Goal: Task Accomplishment & Management: Manage account settings

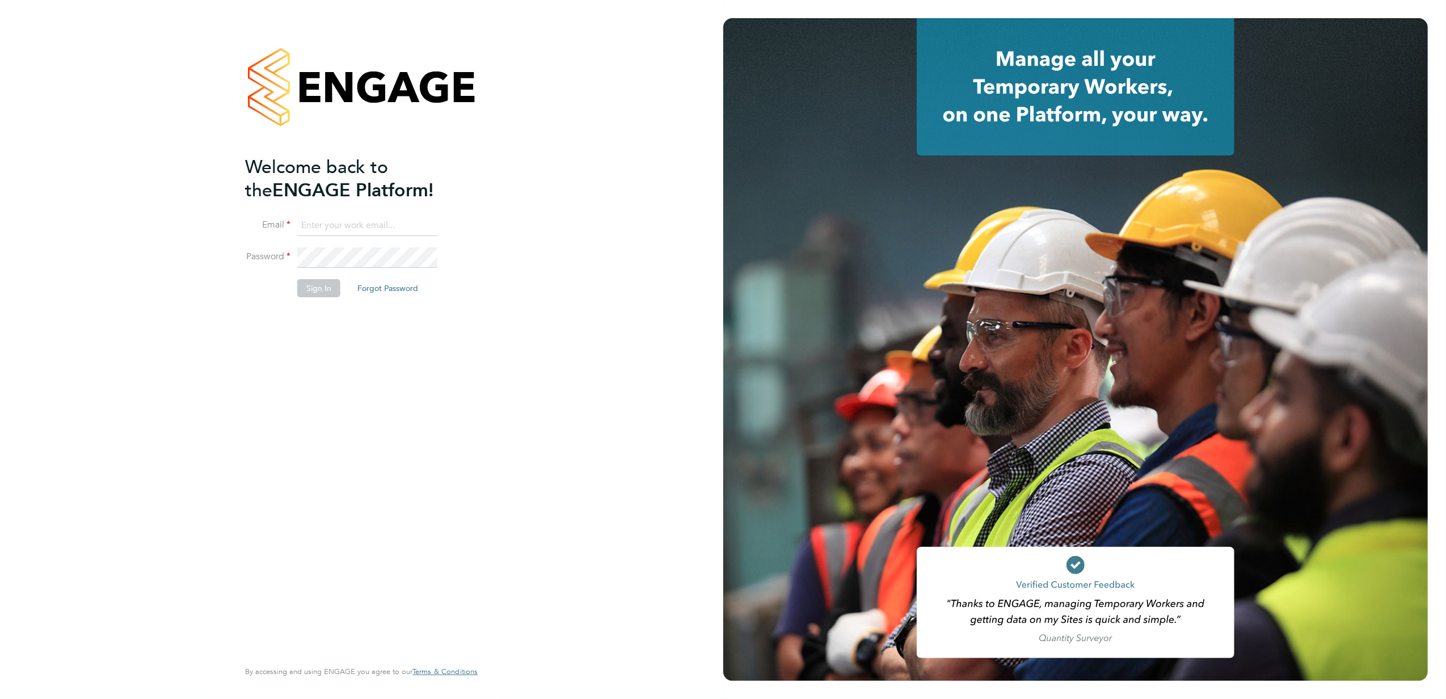
type input "anna.slavova@vgcgroup.co.uk"
click at [310, 284] on button "Sign In" at bounding box center [318, 288] width 43 height 18
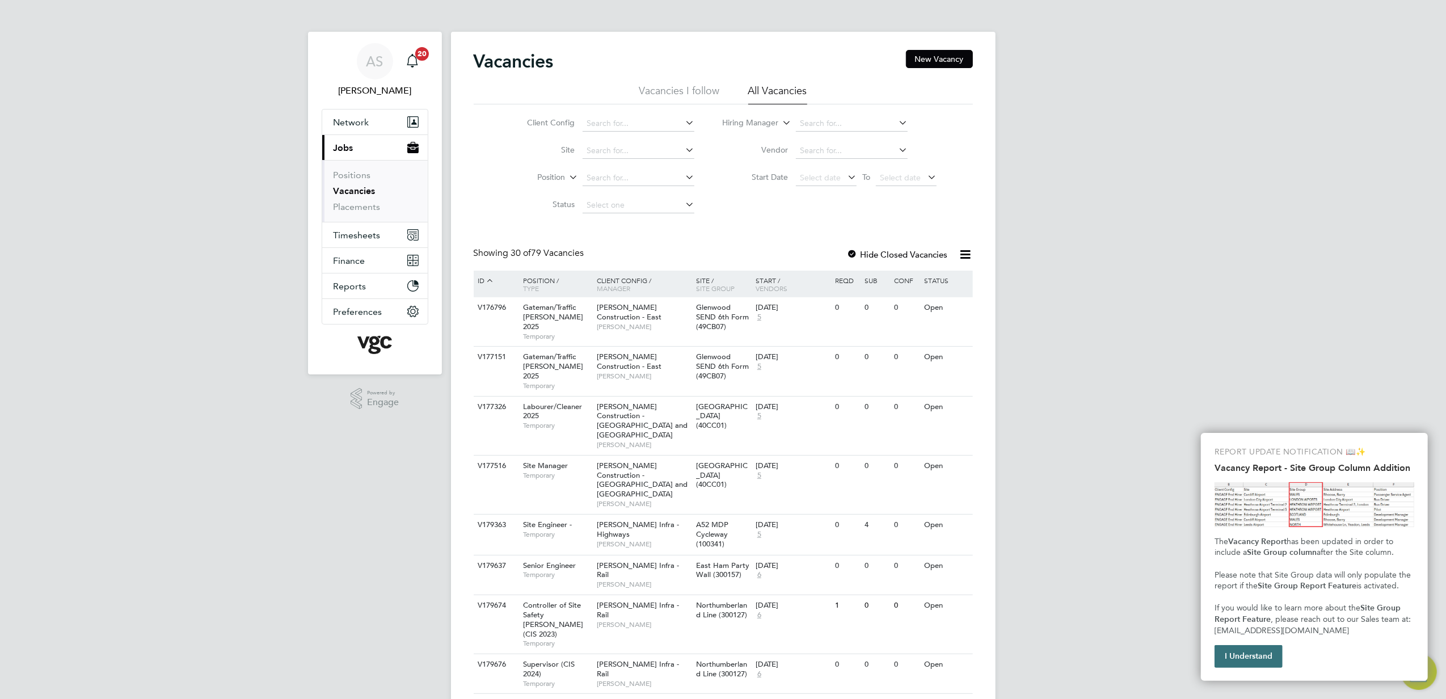
click at [1264, 658] on button "I Understand" at bounding box center [1248, 656] width 68 height 23
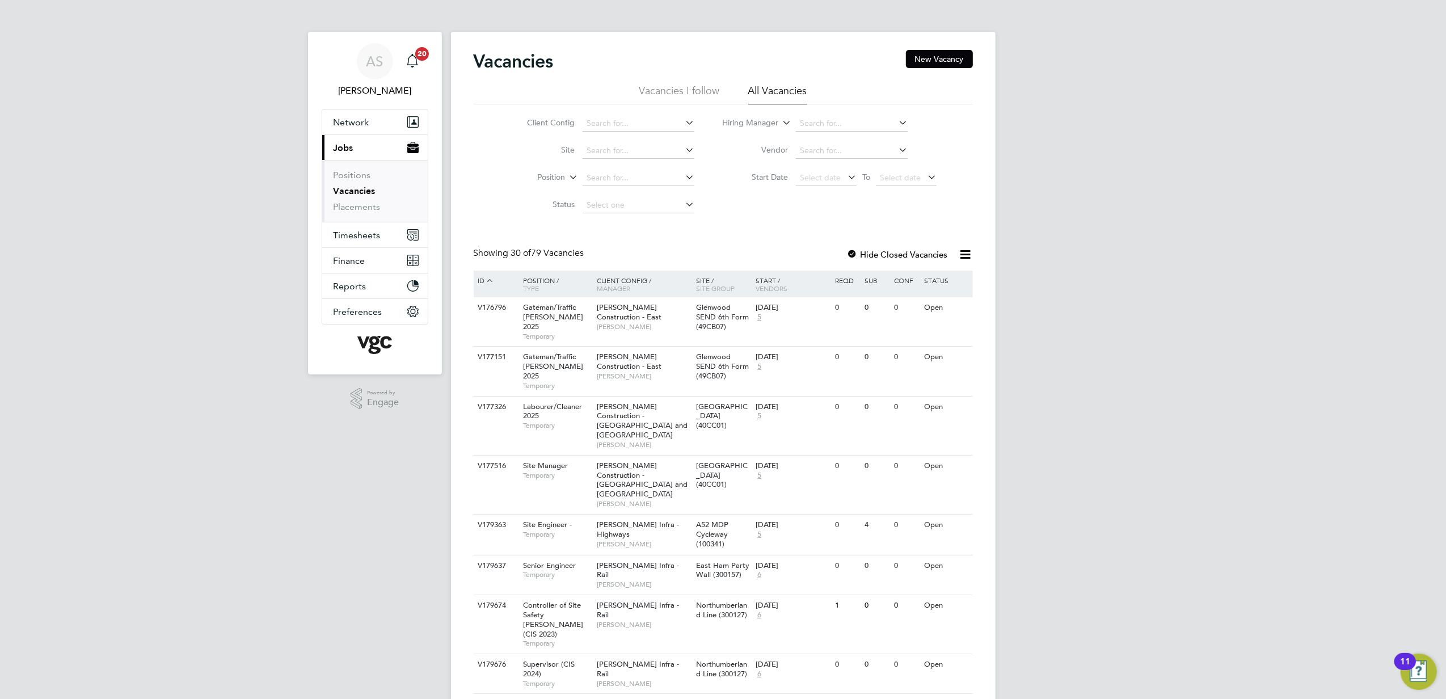
click at [822, 148] on input at bounding box center [852, 151] width 112 height 16
type input "car"
click at [854, 255] on div at bounding box center [852, 255] width 11 height 11
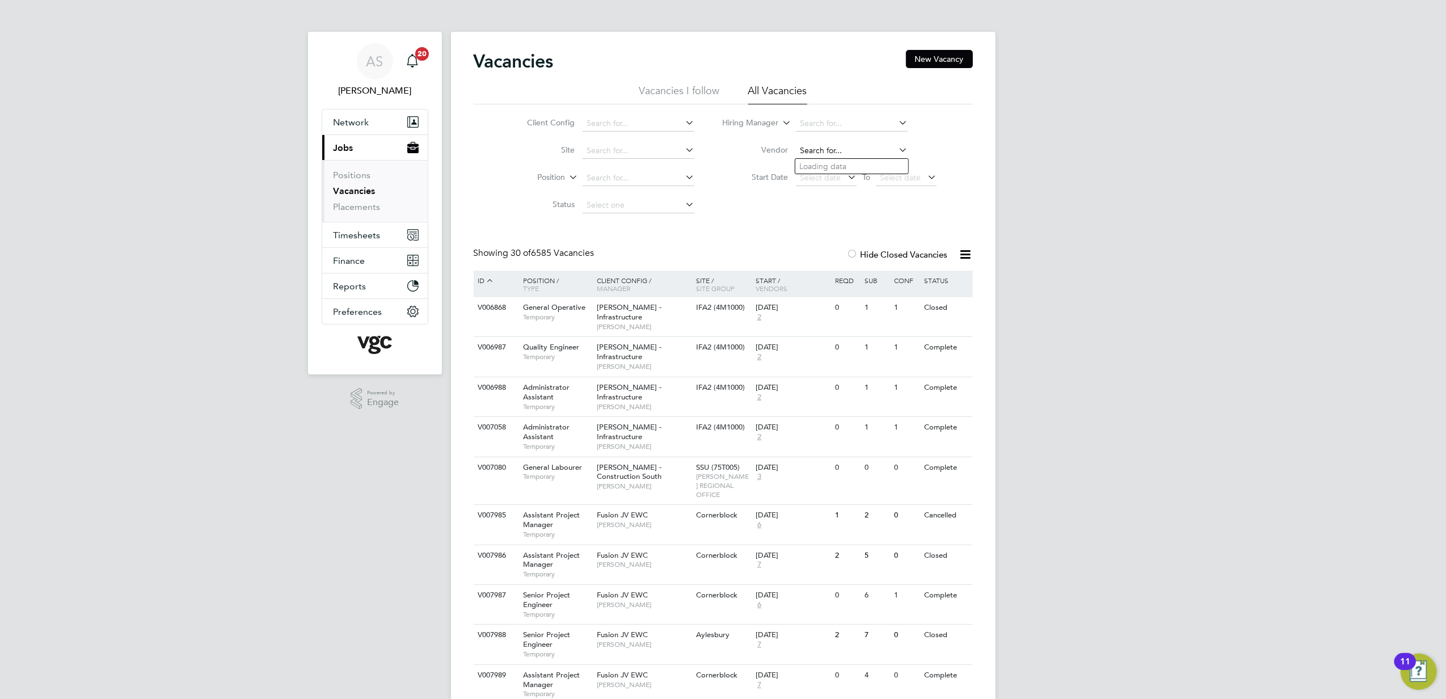
click at [839, 152] on input at bounding box center [852, 151] width 112 height 16
type input "m"
type input "car"
click at [839, 152] on input at bounding box center [852, 151] width 112 height 16
type input "ca"
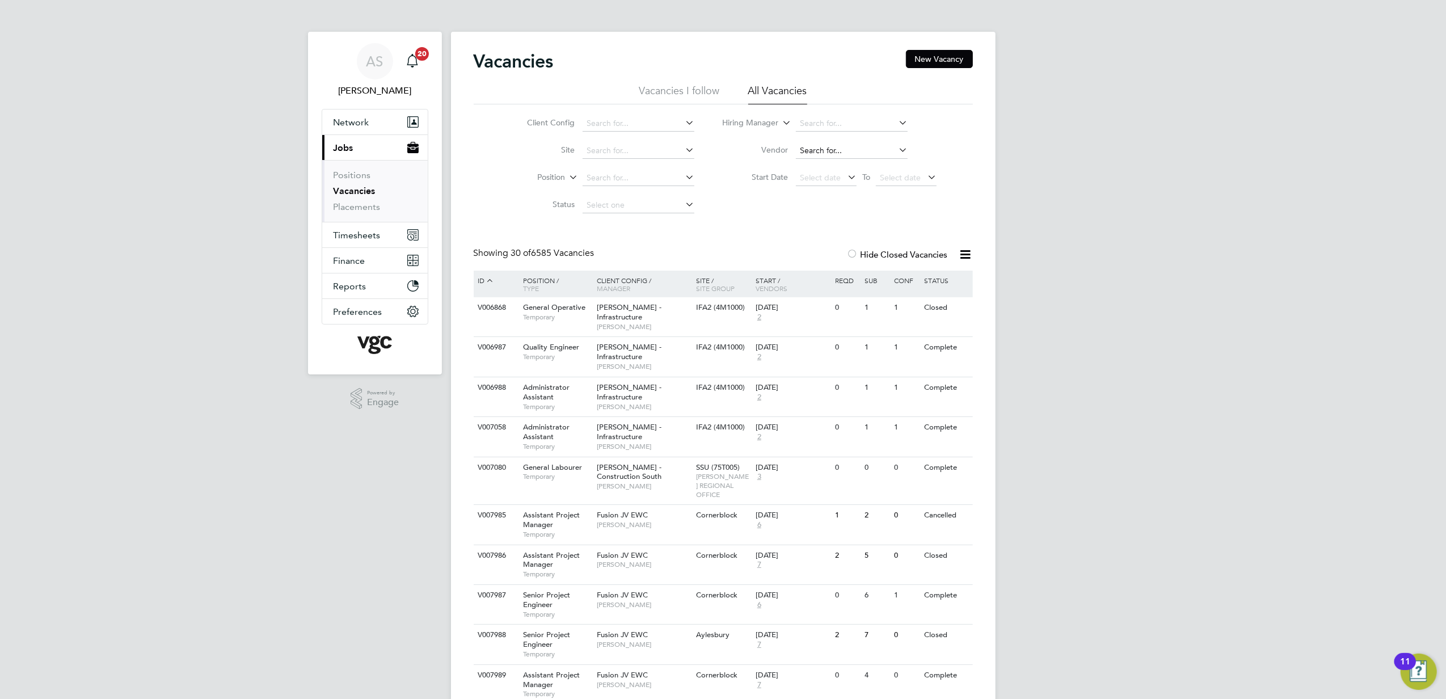
click at [851, 143] on input at bounding box center [852, 151] width 112 height 16
type input "ca"
click at [633, 121] on input at bounding box center [638, 124] width 112 height 16
click at [677, 135] on li "[PERSON_NAME] Infra - Rai l" at bounding box center [638, 139] width 113 height 15
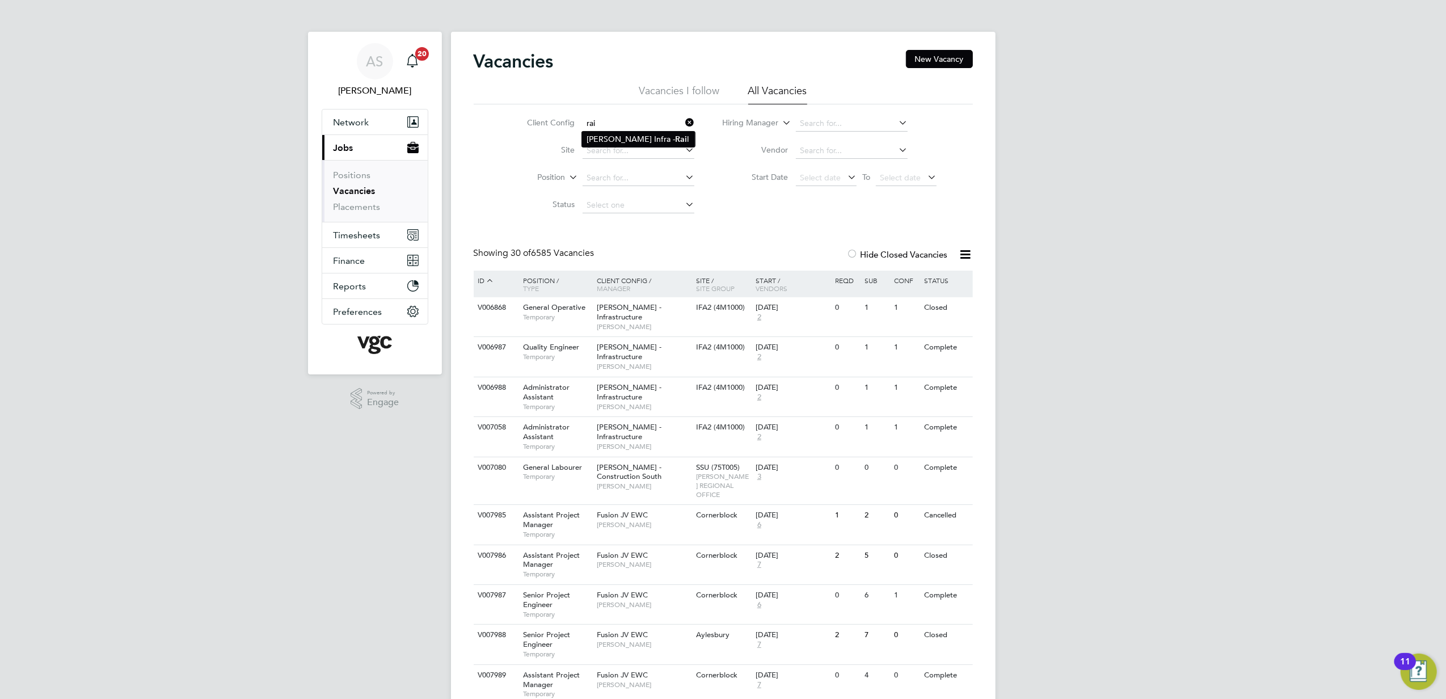
type input "[PERSON_NAME] Infra - Rail"
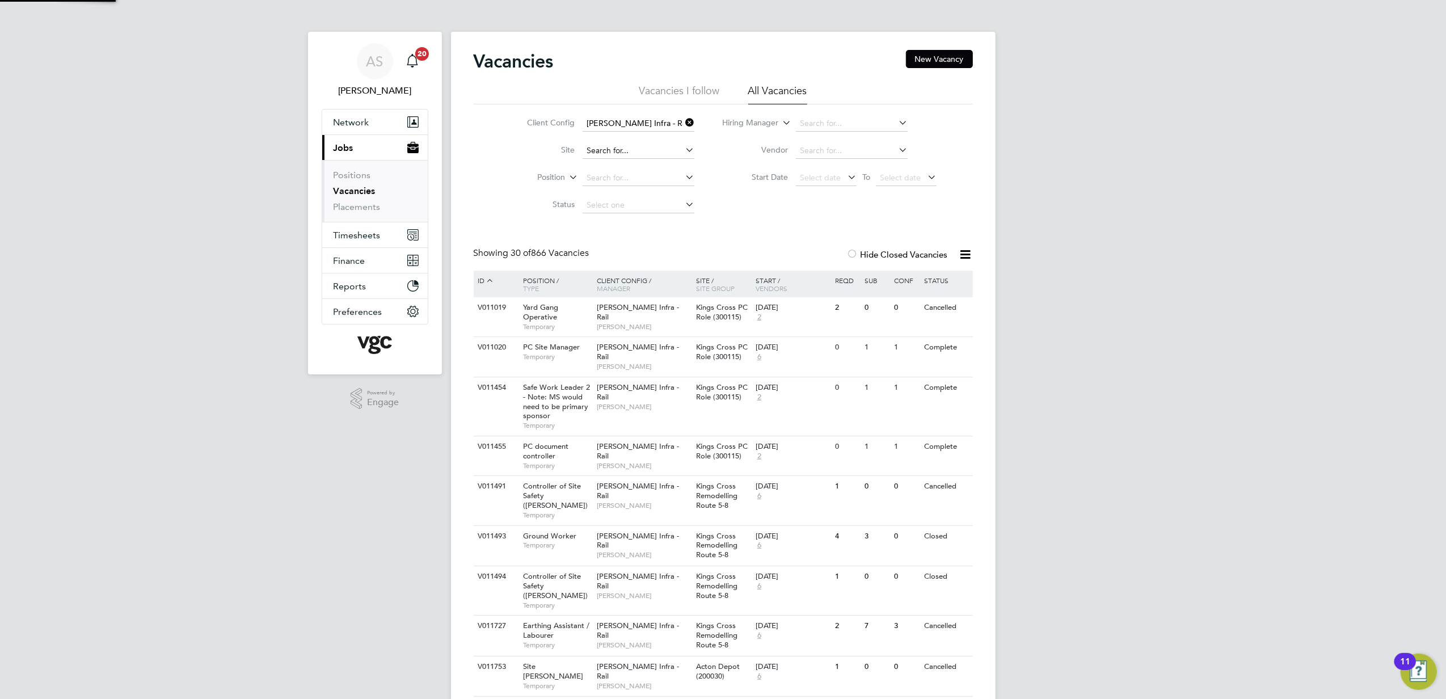
click at [601, 148] on input at bounding box center [638, 151] width 112 height 16
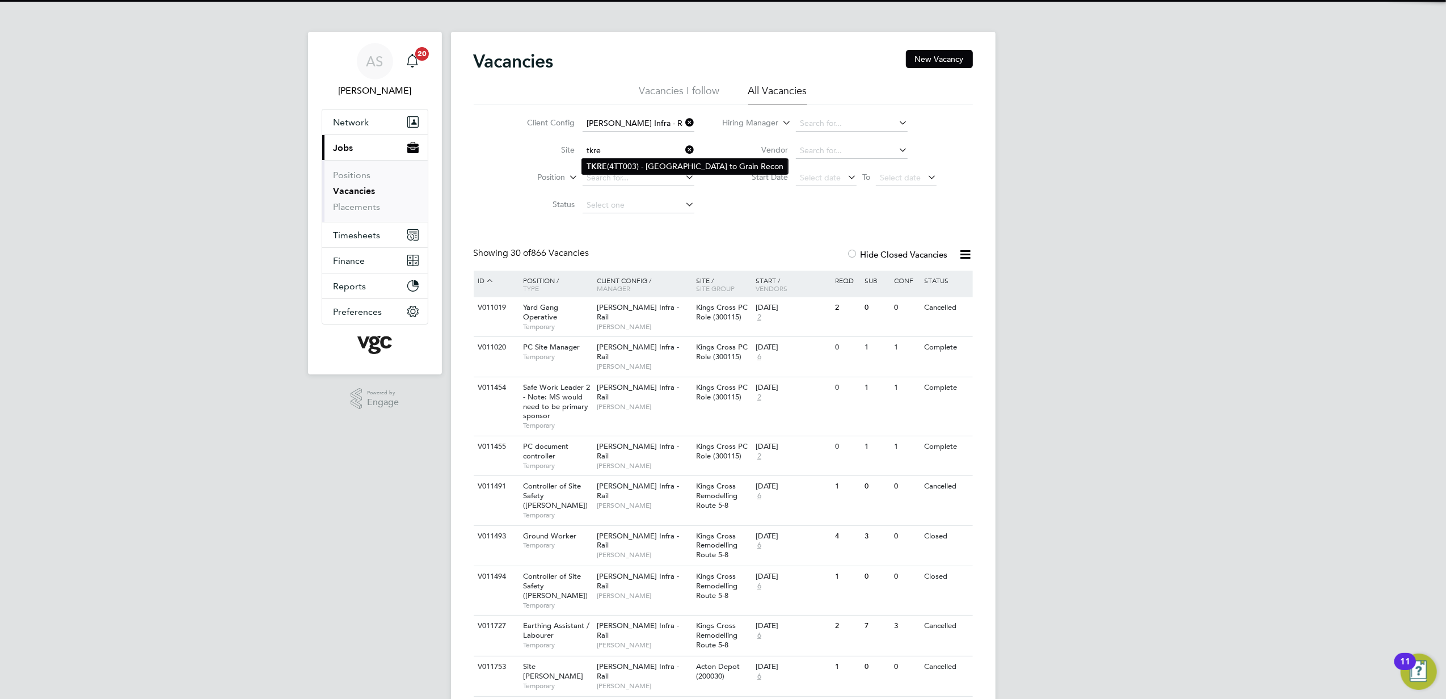
click at [637, 163] on li "TKRE (4TT003) - Tilbury to Grain Recon" at bounding box center [685, 166] width 206 height 15
type input "TKRE (4TT003) - Tilbury to Grain Recon"
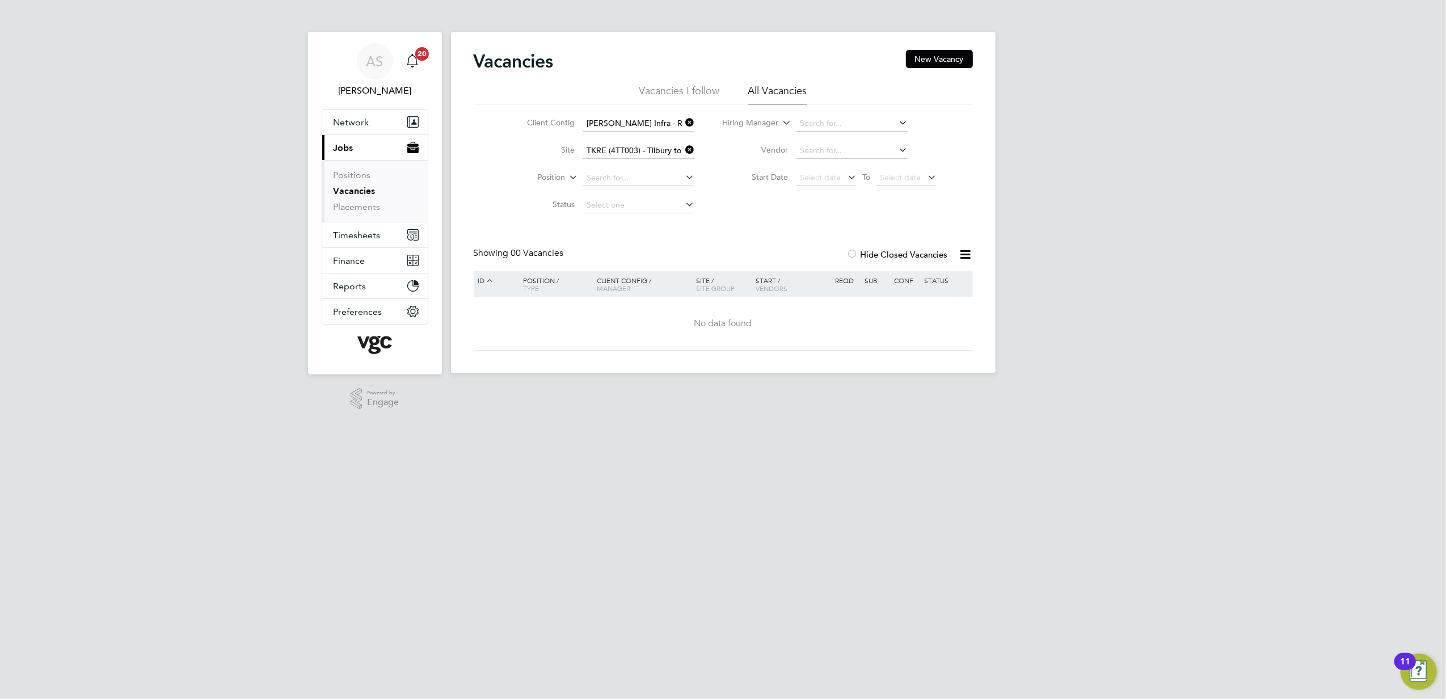
click at [683, 119] on icon at bounding box center [683, 123] width 0 height 16
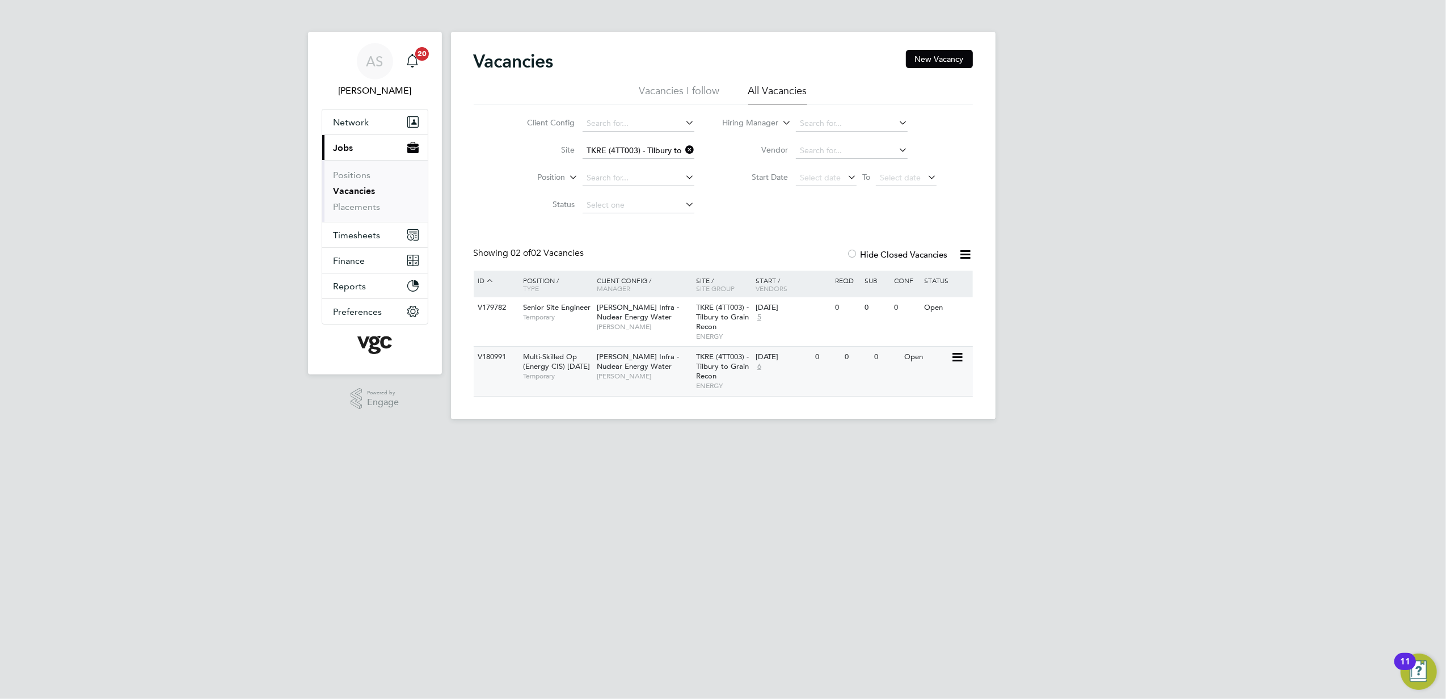
click at [582, 383] on div "Multi-Skilled Op (Energy CIS) [DATE] Temporary" at bounding box center [553, 366] width 79 height 39
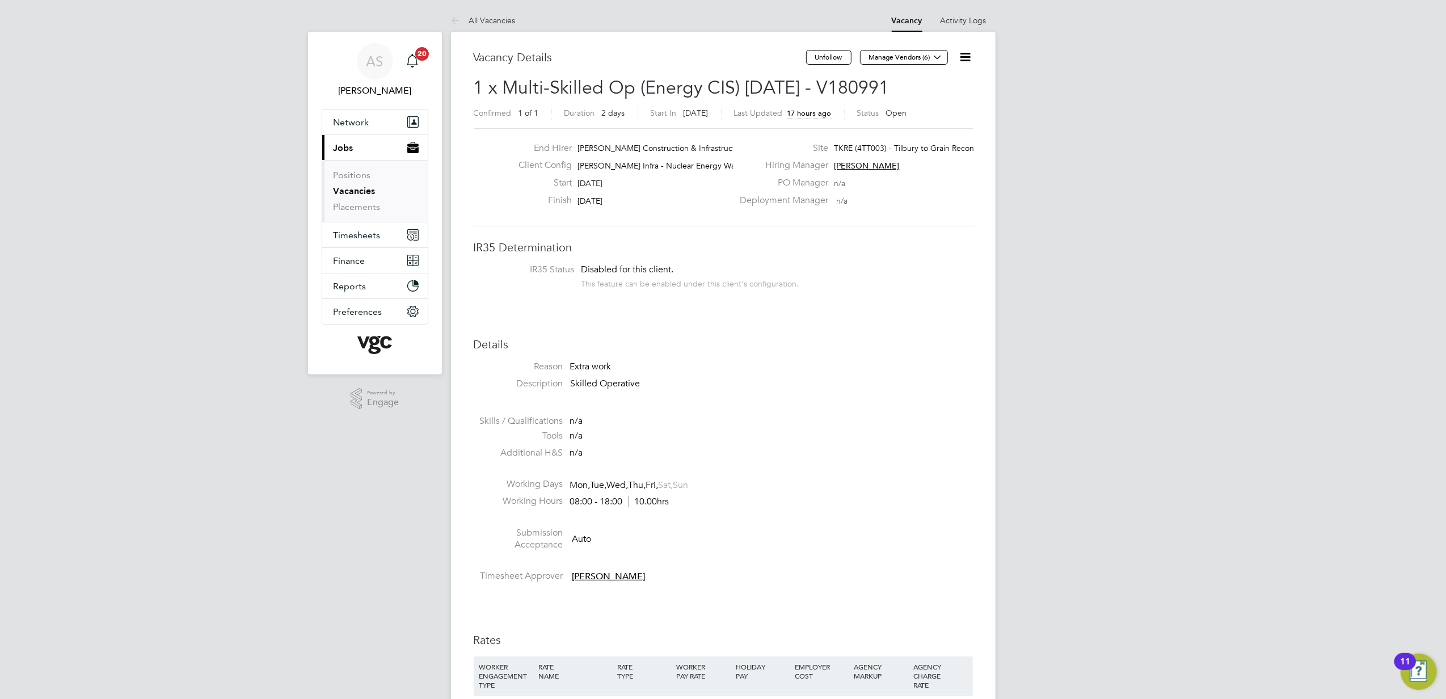
click at [965, 56] on icon at bounding box center [965, 57] width 14 height 14
click at [951, 82] on li "Edit Vacancy e" at bounding box center [937, 84] width 66 height 16
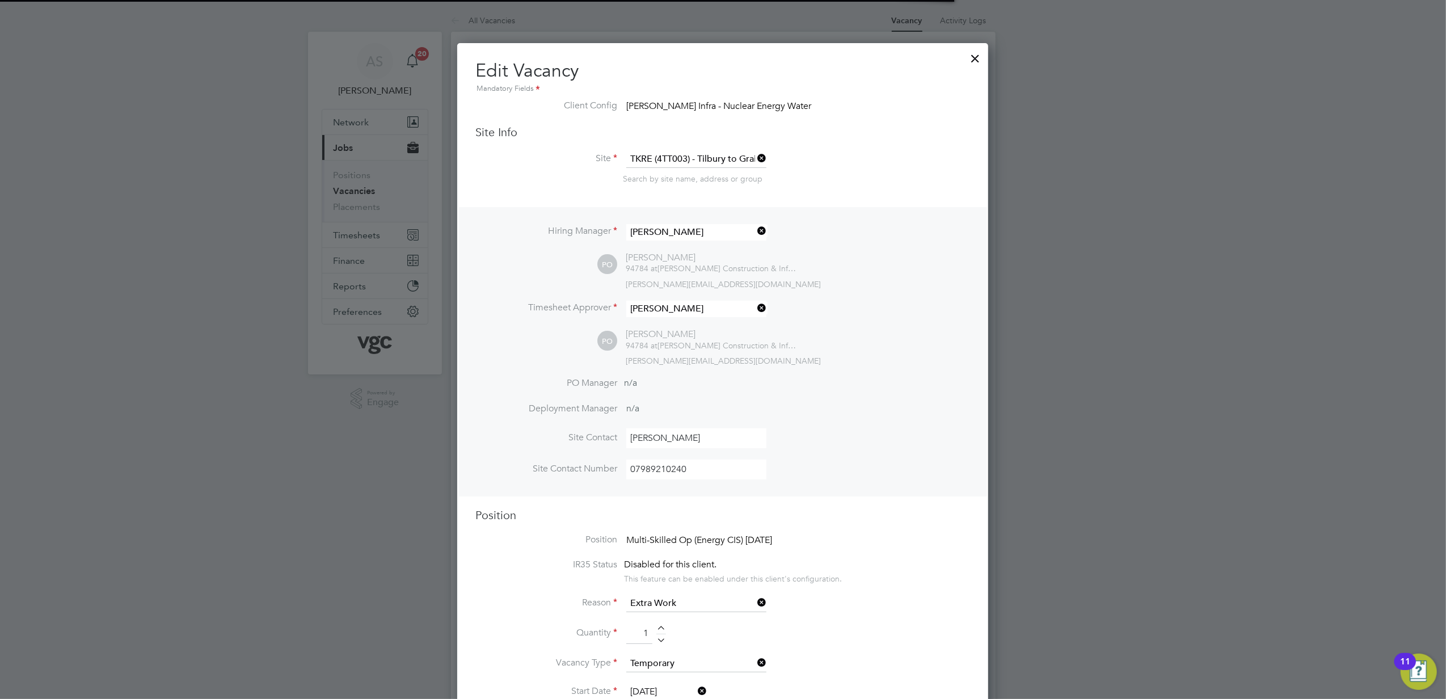
scroll to position [34, 60]
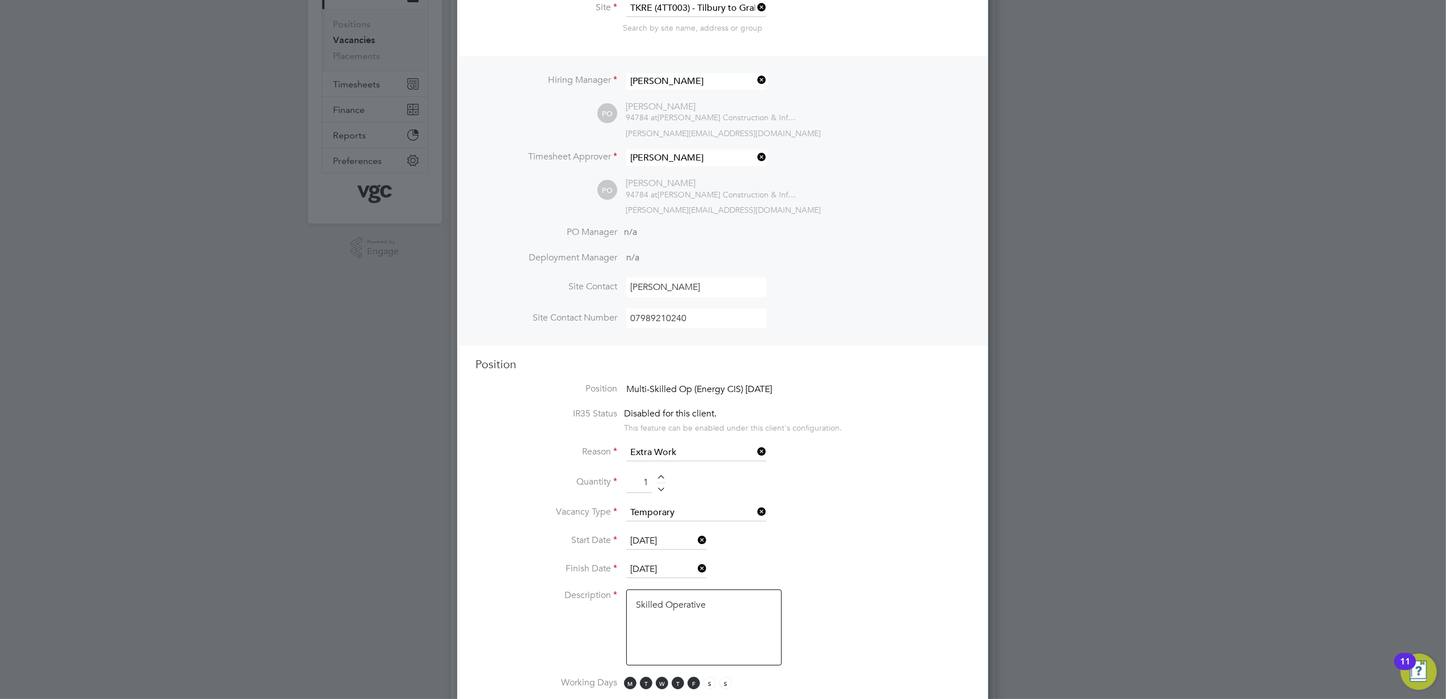
click at [695, 565] on icon at bounding box center [695, 568] width 0 height 16
click at [675, 565] on input at bounding box center [666, 569] width 81 height 17
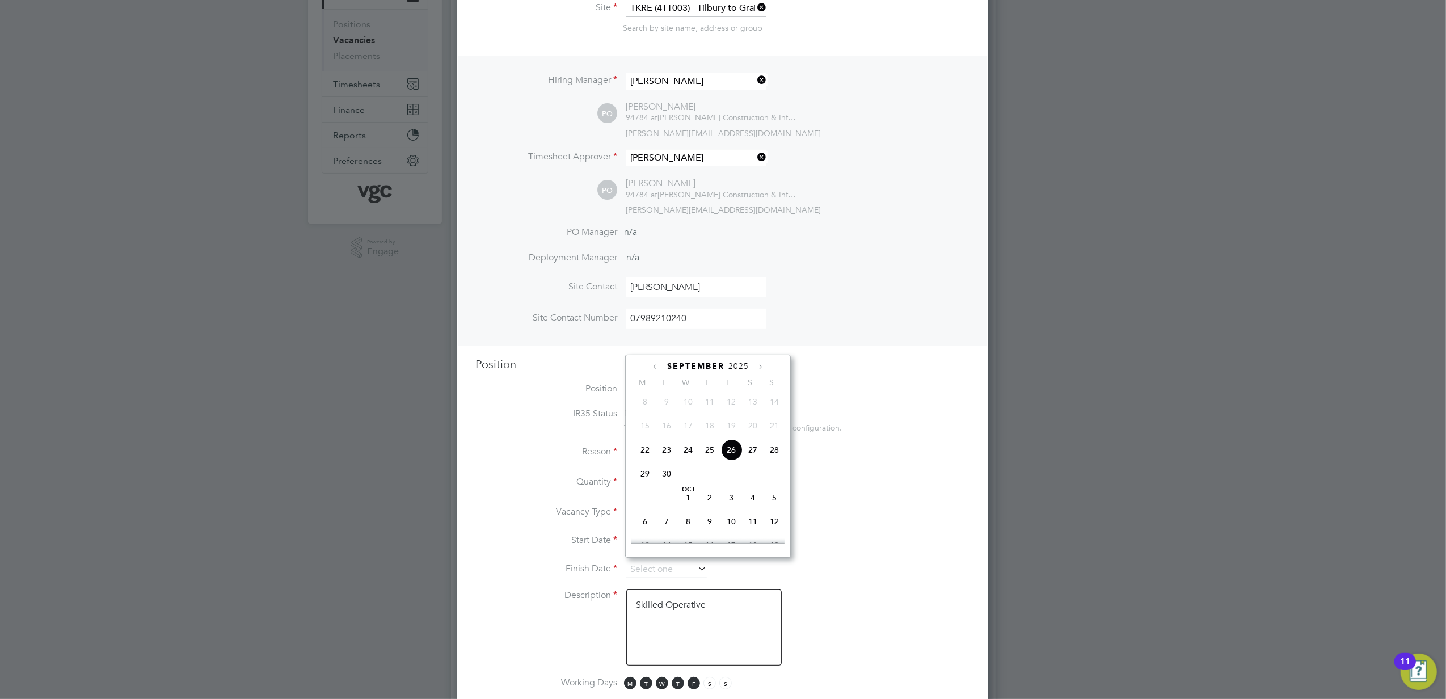
click at [768, 454] on span "28" at bounding box center [774, 450] width 22 height 22
type input "28 Sep 2025"
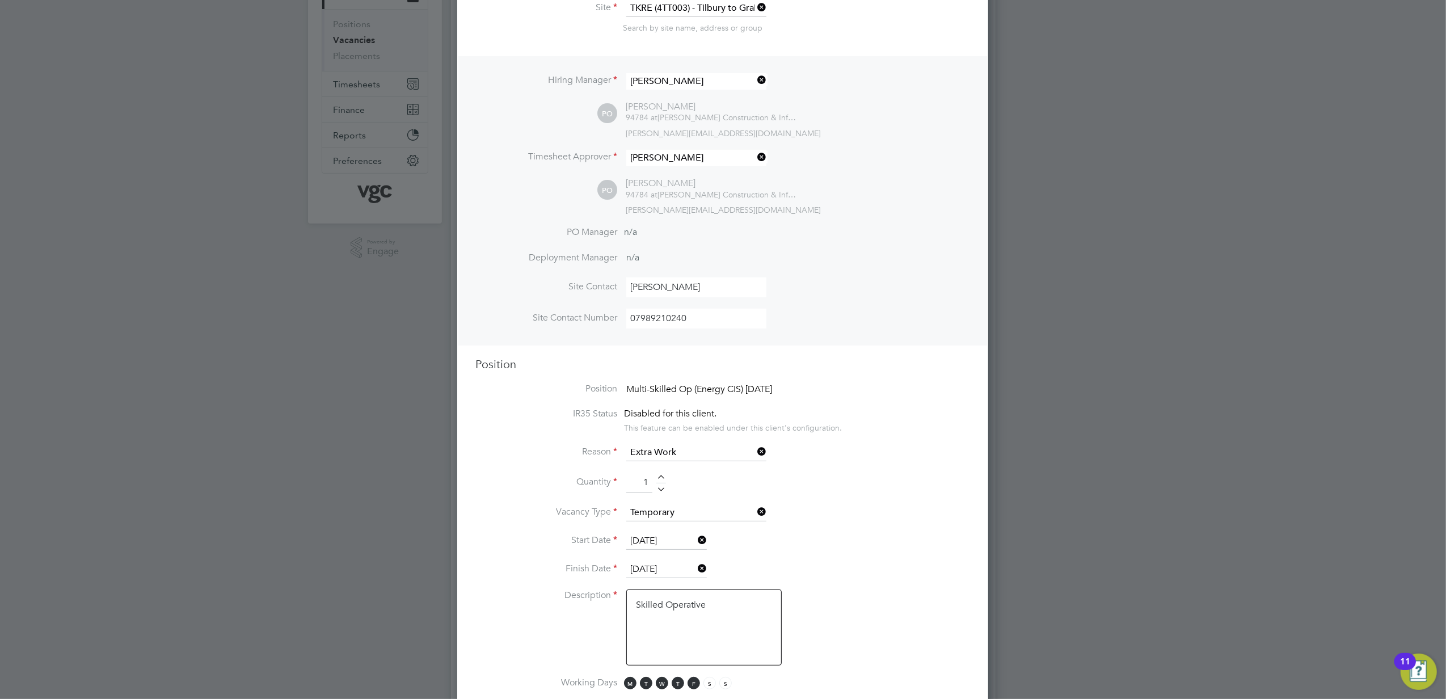
click at [844, 545] on li "Start Date 22 Sep 2025" at bounding box center [722, 547] width 495 height 28
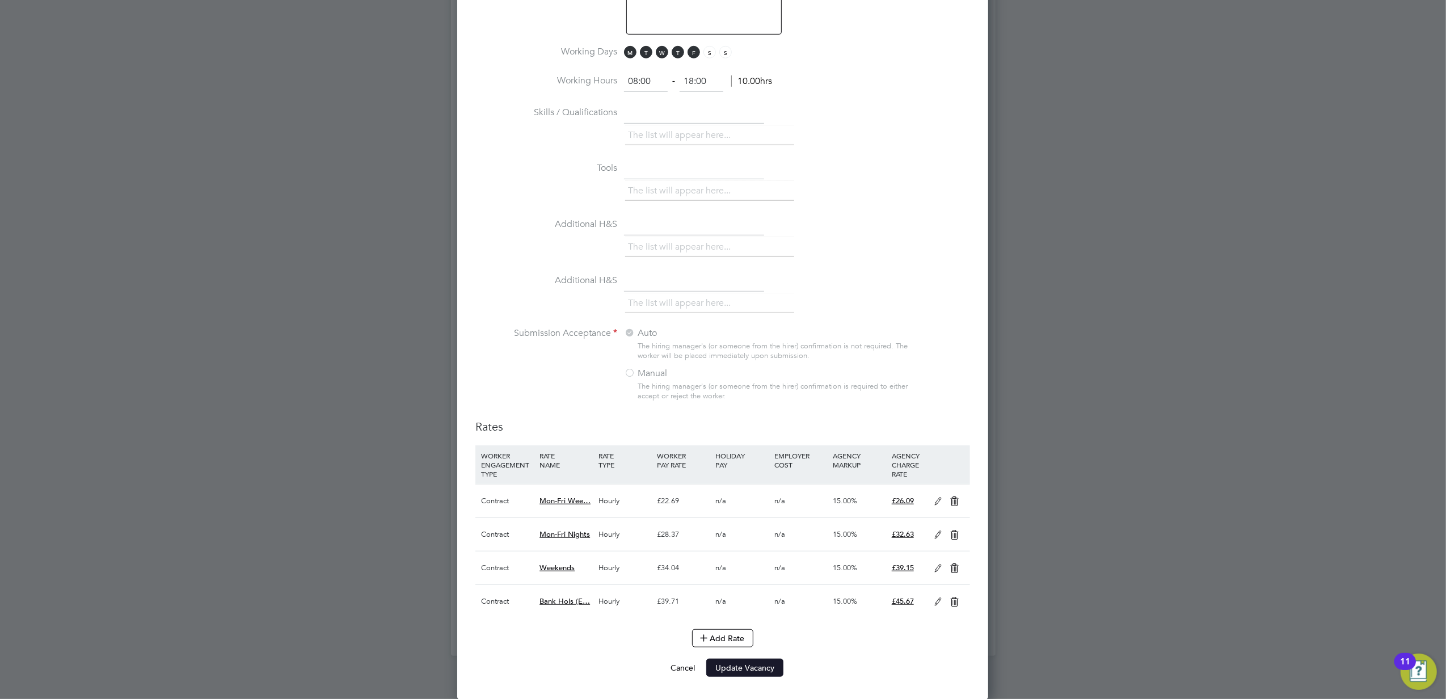
click at [751, 665] on button "Update Vacancy" at bounding box center [744, 667] width 77 height 18
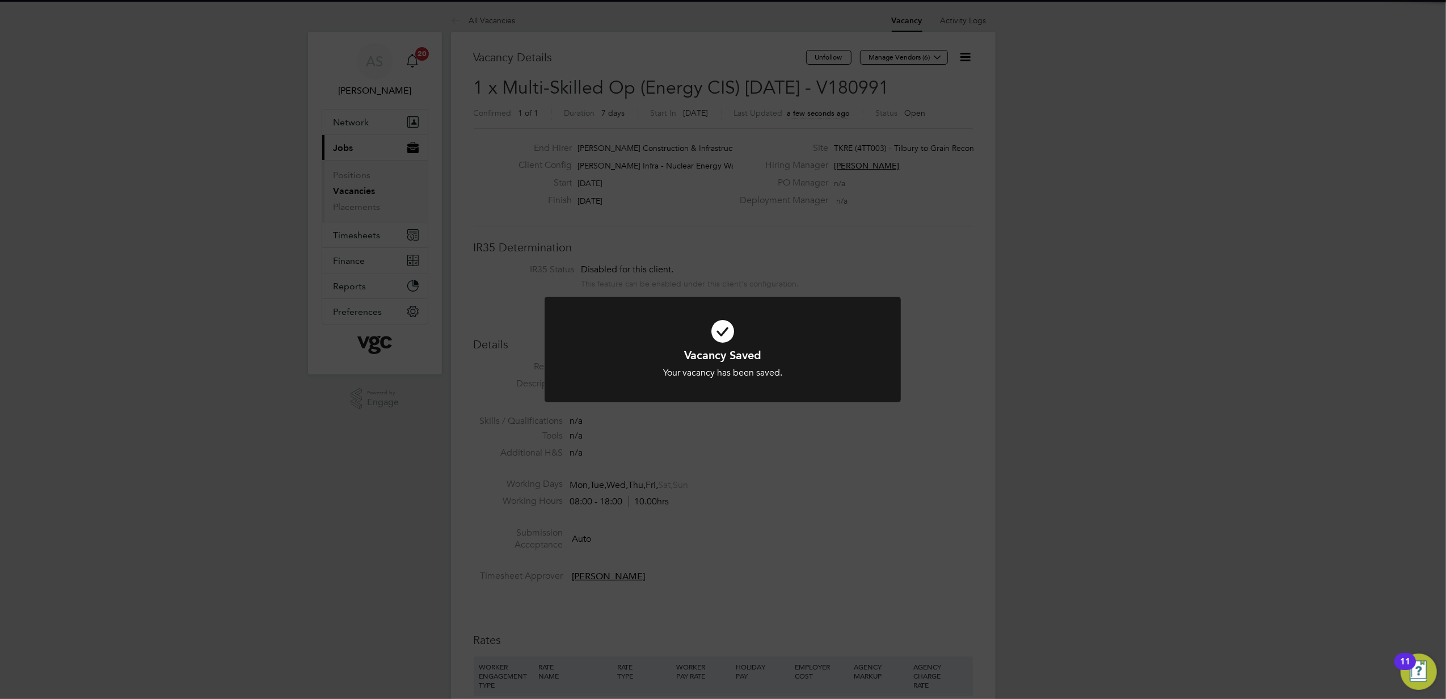
click at [858, 487] on div "Vacancy Saved Your vacancy has been saved. Cancel Okay" at bounding box center [723, 349] width 1446 height 699
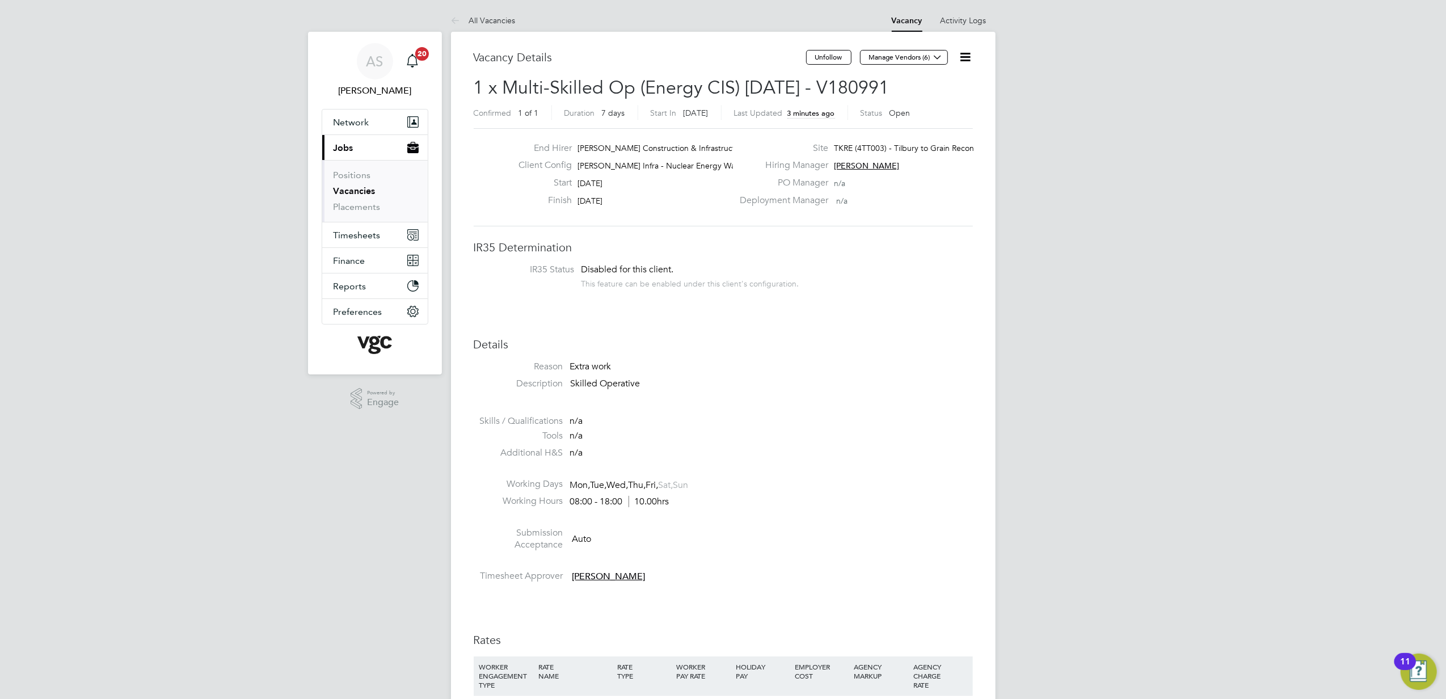
click at [924, 411] on li at bounding box center [723, 407] width 499 height 15
